Goal: Task Accomplishment & Management: Manage account settings

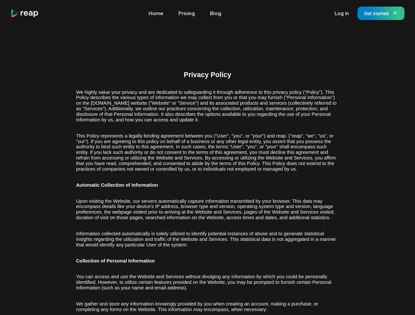
click at [207, 158] on span "This Policy represents a legally binding agreement between you ("User", "you", …" at bounding box center [206, 152] width 260 height 38
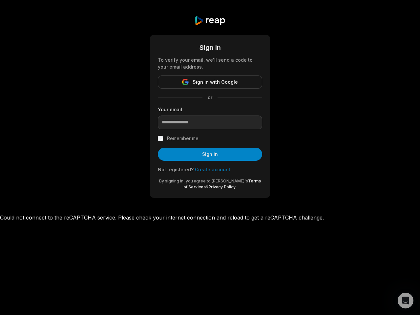
click at [210, 158] on button "Sign in" at bounding box center [210, 154] width 104 height 13
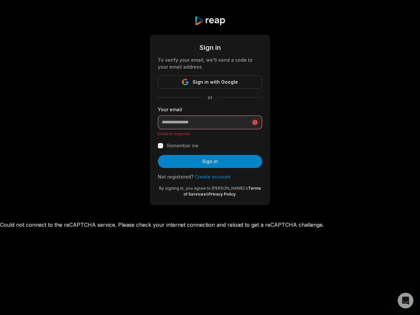
click at [210, 82] on span "Sign in with Google" at bounding box center [215, 82] width 45 height 8
click at [210, 154] on form "Sign in To verify your email, we'll send a code to your email address. Sign in …" at bounding box center [210, 120] width 104 height 155
click at [406, 301] on icon "Open Intercom Messenger" at bounding box center [406, 301] width 11 height 11
